Goal: Information Seeking & Learning: Learn about a topic

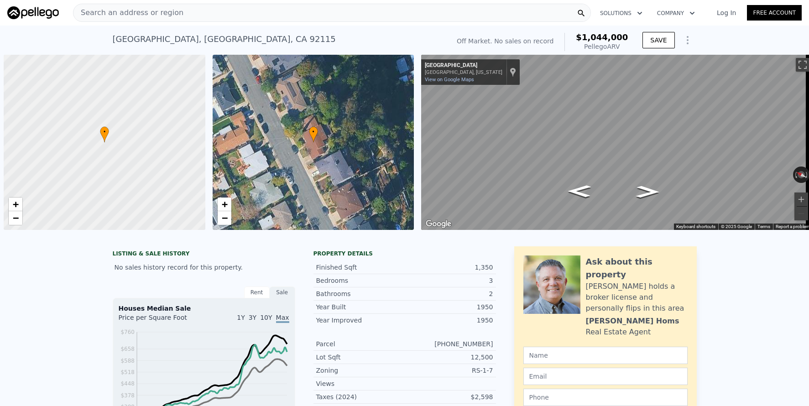
scroll to position [0, 4]
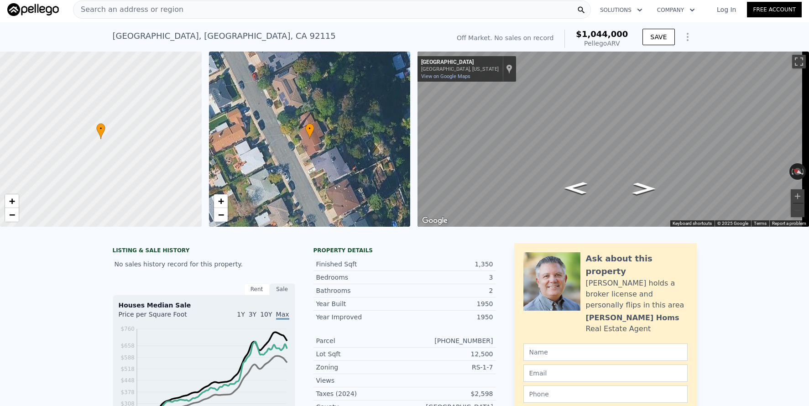
click at [224, 14] on div "Search an address or region" at bounding box center [332, 9] width 518 height 18
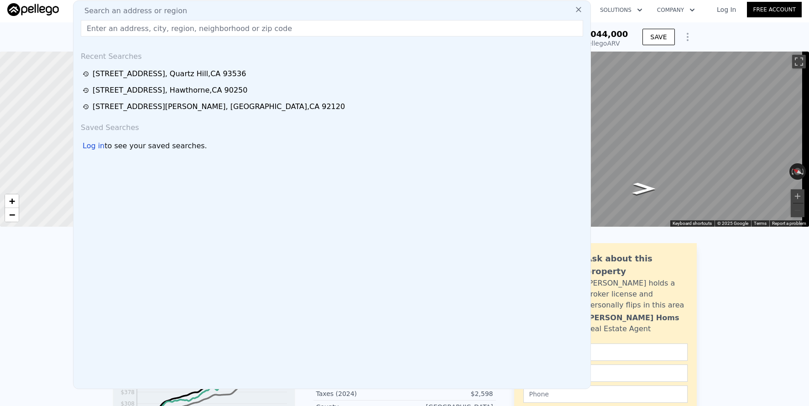
type input "$ 1,042,000"
type input "$ 29,997"
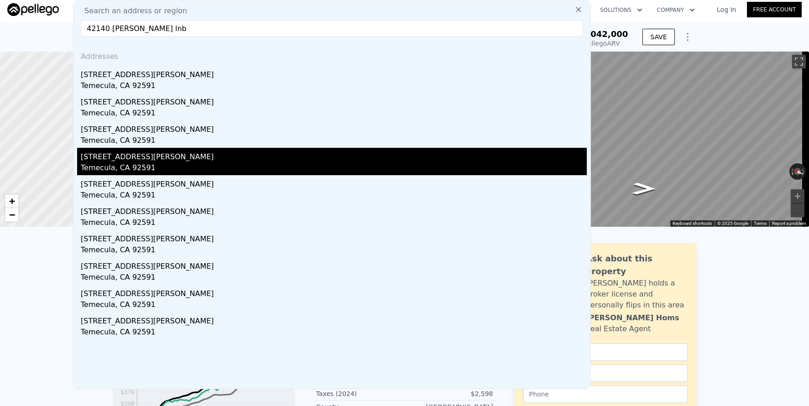
type input "42140 [PERSON_NAME] lnb"
click at [150, 159] on div "[STREET_ADDRESS][PERSON_NAME]" at bounding box center [334, 155] width 506 height 15
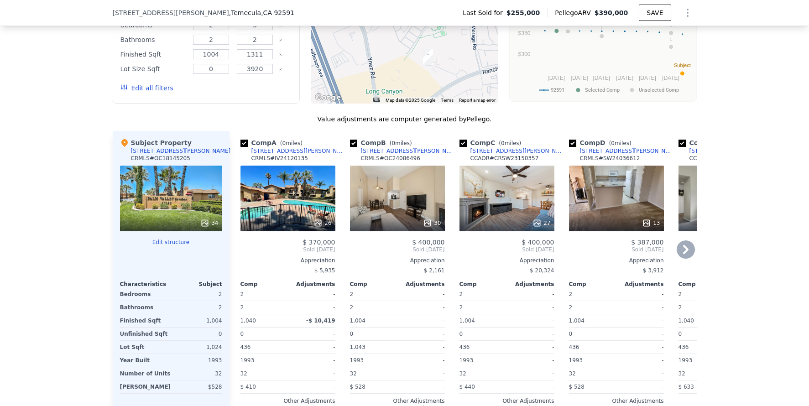
scroll to position [920, 0]
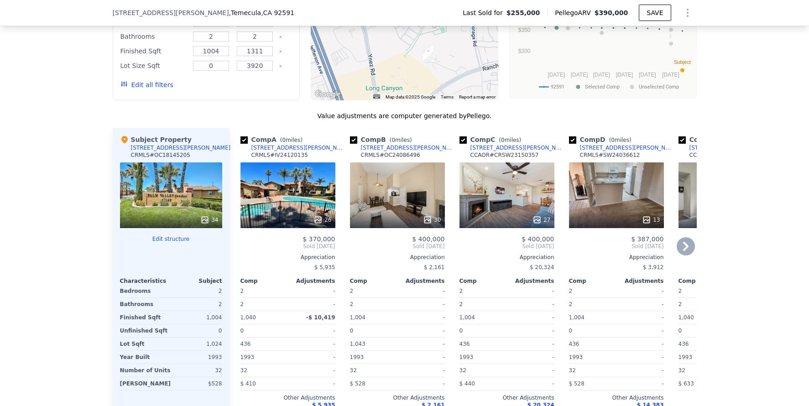
click at [679, 251] on icon at bounding box center [686, 246] width 18 height 18
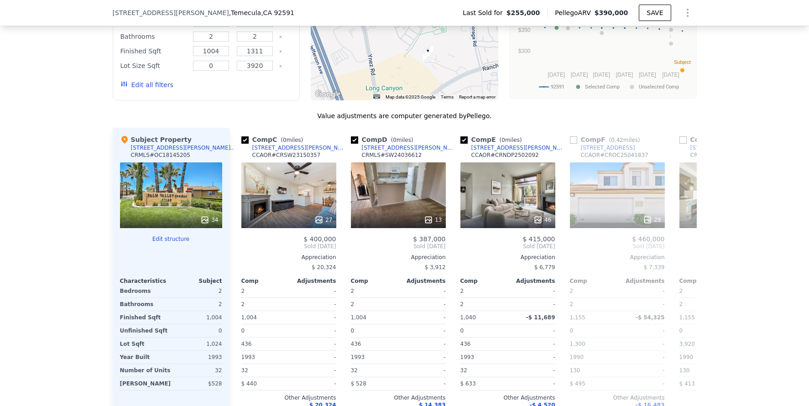
scroll to position [0, 219]
click at [685, 254] on icon at bounding box center [686, 246] width 18 height 18
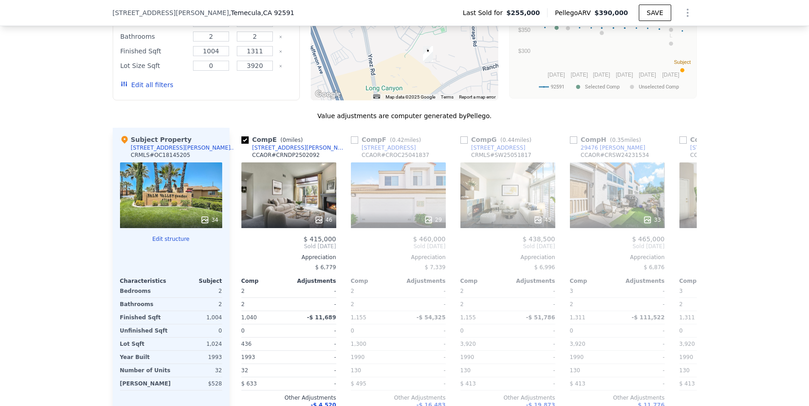
scroll to position [0, 438]
click at [685, 254] on icon at bounding box center [686, 246] width 18 height 18
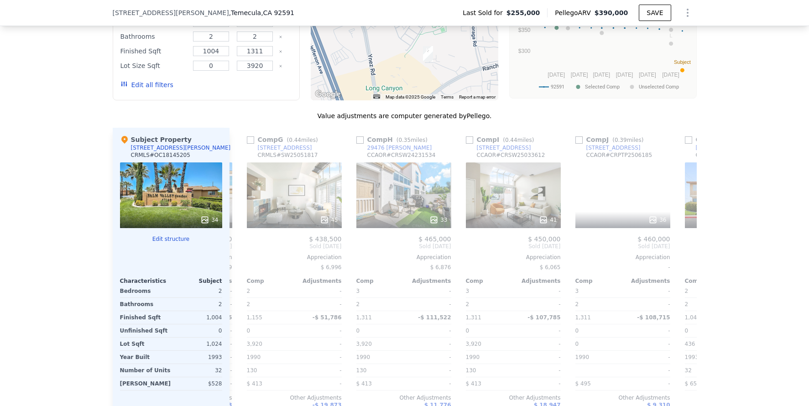
scroll to position [0, 657]
